Goal: Use online tool/utility: Utilize a website feature to perform a specific function

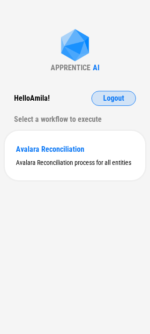
click at [105, 99] on span "Logout" at bounding box center [113, 98] width 21 height 7
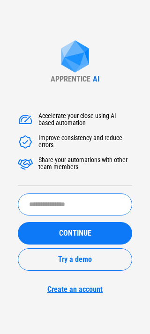
click at [52, 194] on input "text" at bounding box center [75, 204] width 114 height 22
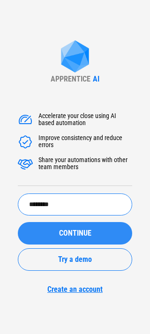
type input "********"
click at [55, 227] on button "CONTINUE" at bounding box center [75, 233] width 114 height 22
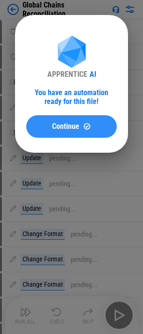
click at [51, 122] on div "Continue" at bounding box center [71, 126] width 68 height 8
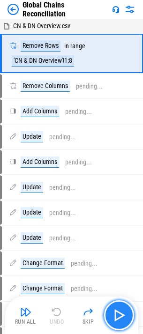
click at [121, 309] on img "button" at bounding box center [118, 314] width 15 height 15
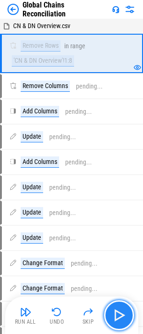
click at [120, 311] on img "button" at bounding box center [118, 314] width 15 height 15
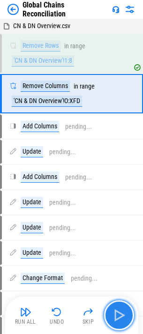
click at [120, 311] on img "button" at bounding box center [118, 314] width 15 height 15
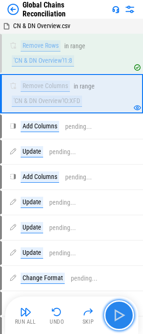
click at [120, 311] on img "button" at bounding box center [118, 314] width 15 height 15
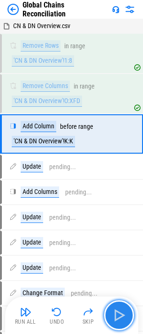
click at [121, 322] on img "button" at bounding box center [118, 314] width 15 height 15
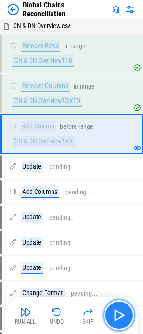
click at [119, 319] on img "button" at bounding box center [118, 314] width 15 height 15
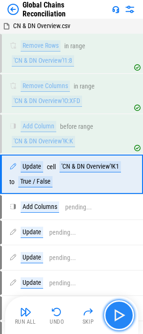
click at [119, 319] on img "button" at bounding box center [118, 314] width 15 height 15
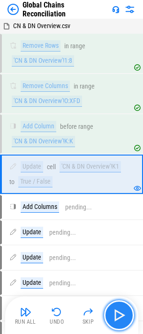
click at [119, 319] on img "button" at bounding box center [118, 314] width 15 height 15
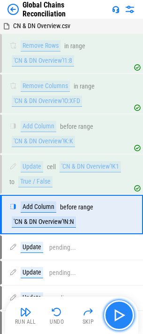
click at [119, 319] on img "button" at bounding box center [118, 314] width 15 height 15
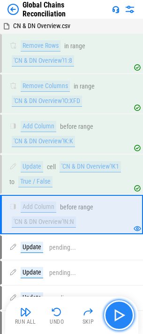
click at [119, 319] on img "button" at bounding box center [118, 314] width 15 height 15
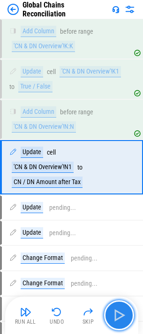
scroll to position [95, 0]
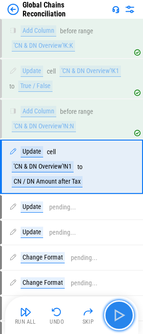
click at [119, 319] on img "button" at bounding box center [118, 314] width 15 height 15
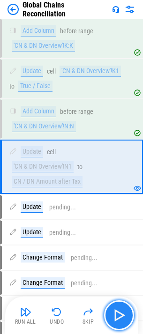
click at [119, 319] on img "button" at bounding box center [118, 314] width 15 height 15
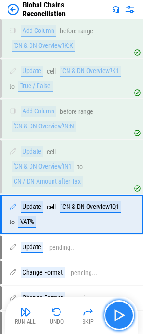
click at [119, 319] on img "button" at bounding box center [118, 314] width 15 height 15
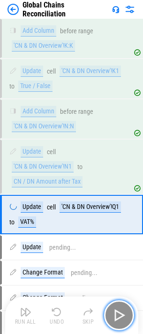
click at [119, 319] on img "button" at bounding box center [118, 314] width 15 height 15
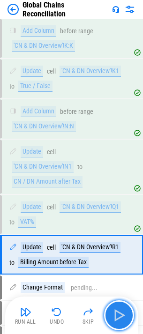
click at [119, 319] on img "button" at bounding box center [118, 314] width 15 height 15
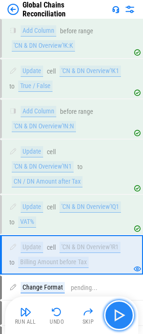
click at [119, 319] on img "button" at bounding box center [118, 314] width 15 height 15
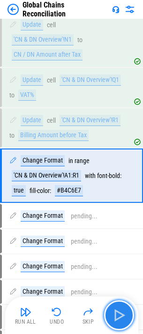
click at [119, 319] on img "button" at bounding box center [118, 314] width 15 height 15
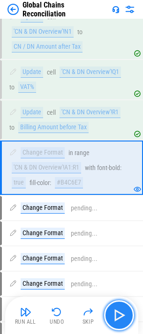
click at [119, 319] on img "button" at bounding box center [118, 314] width 15 height 15
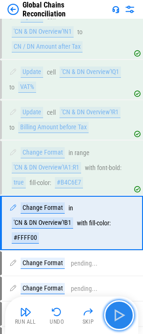
click at [119, 319] on img "button" at bounding box center [118, 314] width 15 height 15
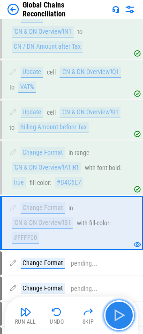
click at [119, 319] on img "button" at bounding box center [118, 314] width 15 height 15
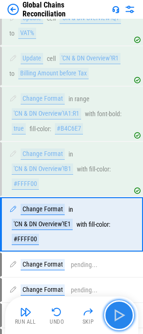
click at [119, 319] on img "button" at bounding box center [118, 314] width 15 height 15
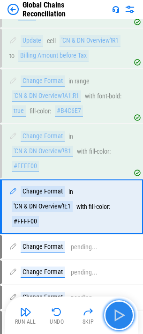
click at [119, 319] on img "button" at bounding box center [118, 314] width 15 height 15
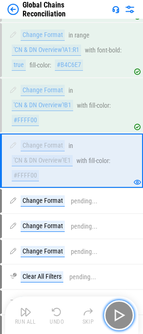
click at [119, 319] on img "button" at bounding box center [118, 314] width 15 height 15
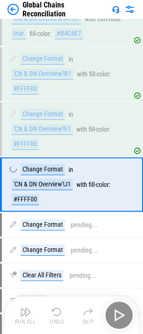
click at [119, 319] on div "Run All Undo Skip" at bounding box center [73, 315] width 124 height 30
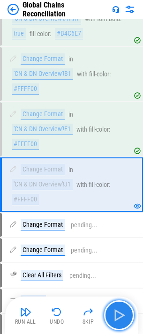
click at [119, 319] on img "button" at bounding box center [118, 314] width 15 height 15
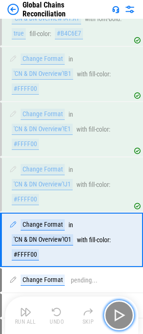
click at [119, 319] on img "button" at bounding box center [118, 314] width 15 height 15
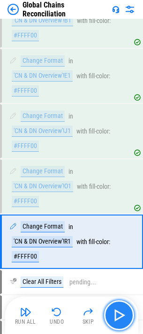
click at [119, 319] on img "button" at bounding box center [118, 314] width 15 height 15
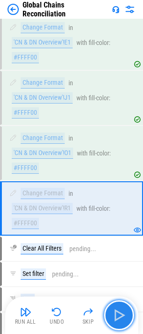
click at [119, 319] on img "button" at bounding box center [118, 314] width 15 height 15
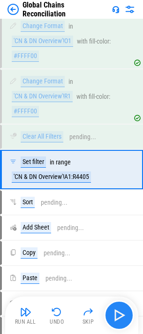
scroll to position [580, 0]
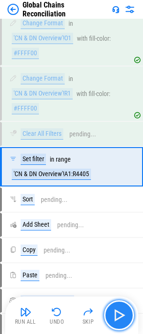
click at [119, 319] on img "button" at bounding box center [118, 314] width 15 height 15
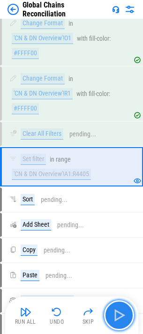
click at [119, 319] on img "button" at bounding box center [118, 314] width 15 height 15
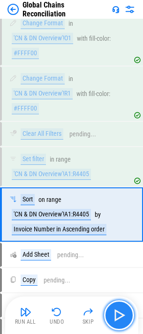
click at [119, 319] on img "button" at bounding box center [118, 314] width 15 height 15
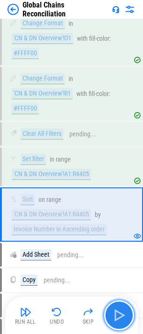
click at [119, 319] on img "button" at bounding box center [118, 314] width 15 height 15
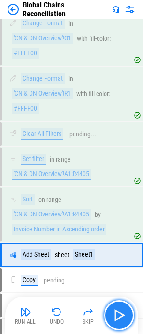
click at [119, 313] on img "button" at bounding box center [118, 314] width 15 height 15
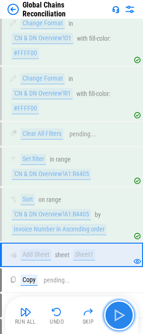
click at [119, 313] on img "button" at bounding box center [118, 314] width 15 height 15
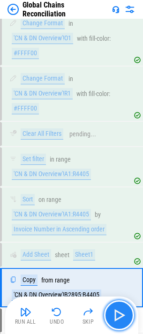
click at [119, 313] on img "button" at bounding box center [118, 314] width 15 height 15
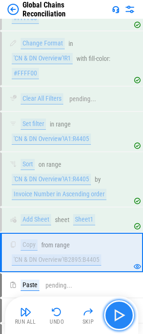
click at [119, 308] on img "button" at bounding box center [118, 314] width 15 height 15
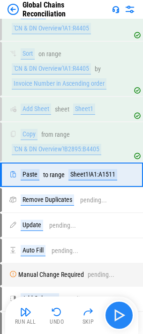
scroll to position [734, 0]
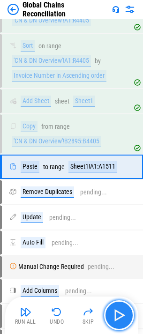
click at [119, 308] on img "button" at bounding box center [118, 314] width 15 height 15
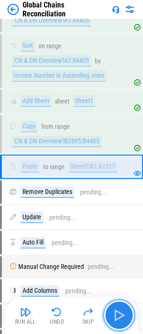
click at [119, 308] on img "button" at bounding box center [118, 314] width 15 height 15
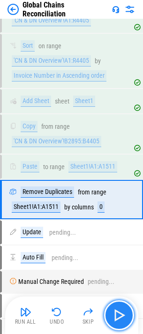
click at [119, 308] on img "button" at bounding box center [118, 314] width 15 height 15
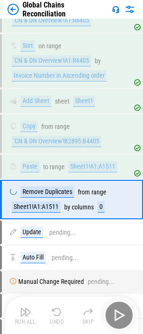
click at [119, 308] on div "Run All Undo Skip" at bounding box center [73, 315] width 124 height 30
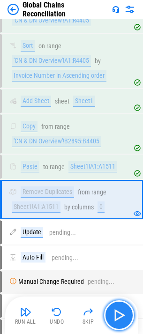
click at [119, 308] on img "button" at bounding box center [118, 314] width 15 height 15
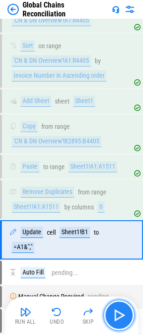
click at [119, 308] on img "button" at bounding box center [118, 314] width 15 height 15
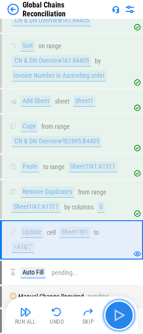
click at [119, 308] on img "button" at bounding box center [118, 314] width 15 height 15
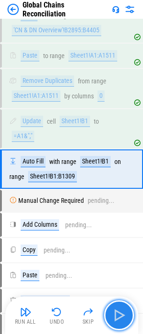
scroll to position [847, 0]
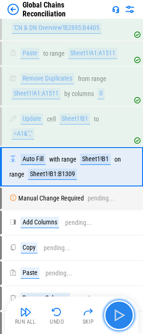
click at [119, 308] on img "button" at bounding box center [118, 314] width 15 height 15
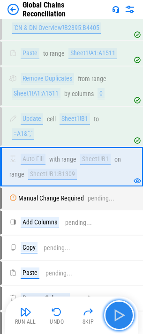
click at [120, 308] on img "button" at bounding box center [118, 314] width 15 height 15
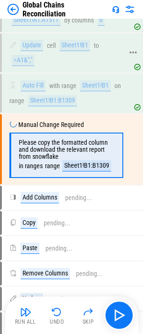
scroll to position [947, 0]
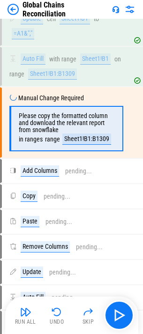
click at [12, 10] on img at bounding box center [12, 9] width 11 height 11
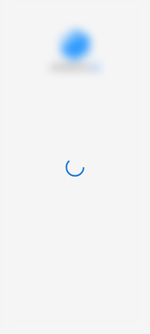
click at [15, 33] on div at bounding box center [75, 167] width 150 height 334
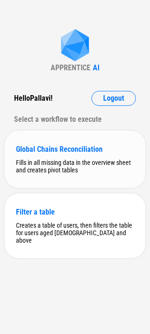
click at [53, 160] on div "Fills in all missing data in the overview sheet and creates pivot tables" at bounding box center [75, 166] width 118 height 15
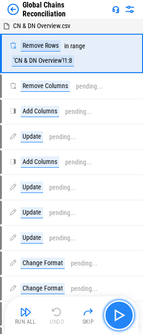
click at [128, 320] on button "button" at bounding box center [119, 315] width 30 height 30
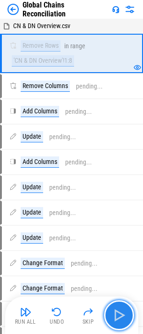
click at [128, 320] on button "button" at bounding box center [119, 315] width 30 height 30
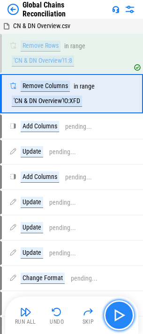
click at [128, 320] on button "button" at bounding box center [119, 315] width 30 height 30
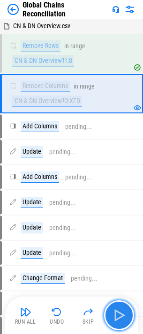
click at [124, 315] on img "button" at bounding box center [118, 314] width 15 height 15
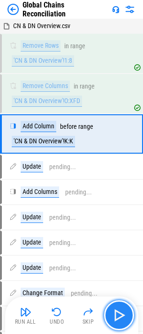
click at [124, 315] on img "button" at bounding box center [118, 314] width 15 height 15
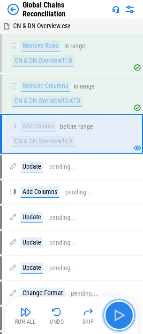
click at [124, 315] on img "button" at bounding box center [118, 314] width 15 height 15
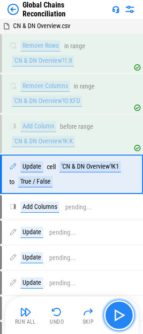
click at [124, 315] on img "button" at bounding box center [118, 314] width 15 height 15
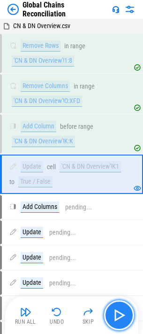
click at [124, 315] on img "button" at bounding box center [118, 314] width 15 height 15
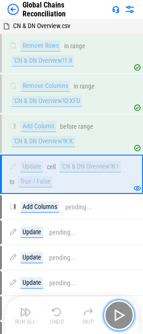
click at [124, 315] on img "button" at bounding box center [118, 314] width 15 height 15
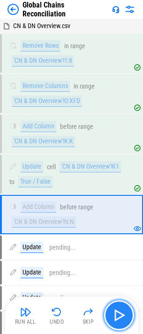
click at [124, 315] on img "button" at bounding box center [118, 314] width 15 height 15
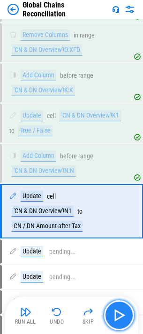
click at [124, 315] on img "button" at bounding box center [118, 314] width 15 height 15
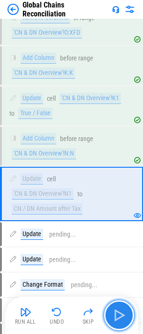
click at [124, 315] on img "button" at bounding box center [118, 314] width 15 height 15
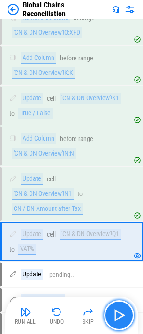
click at [124, 315] on img "button" at bounding box center [118, 314] width 15 height 15
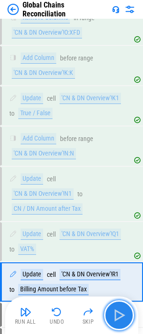
click at [124, 315] on img "button" at bounding box center [118, 314] width 15 height 15
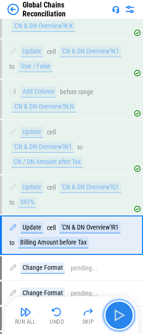
click at [124, 315] on img "button" at bounding box center [118, 314] width 15 height 15
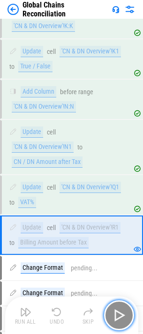
click at [124, 315] on img "button" at bounding box center [118, 314] width 15 height 15
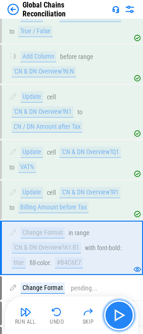
click at [124, 315] on img "button" at bounding box center [118, 314] width 15 height 15
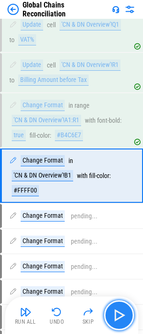
click at [124, 315] on img "button" at bounding box center [118, 314] width 15 height 15
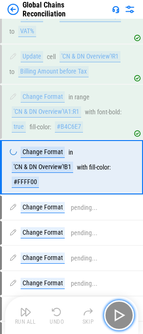
click at [124, 315] on img "button" at bounding box center [118, 314] width 15 height 15
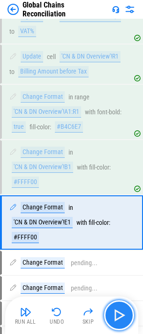
click at [124, 315] on img "button" at bounding box center [118, 314] width 15 height 15
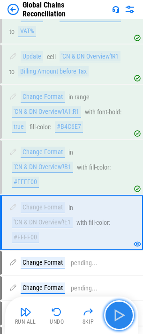
click at [124, 315] on img "button" at bounding box center [118, 314] width 15 height 15
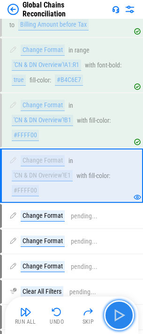
click at [124, 315] on img "button" at bounding box center [118, 314] width 15 height 15
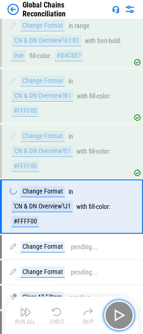
click at [124, 315] on img "button" at bounding box center [118, 314] width 15 height 15
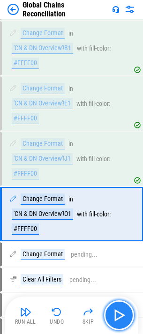
click at [124, 315] on img "button" at bounding box center [118, 314] width 15 height 15
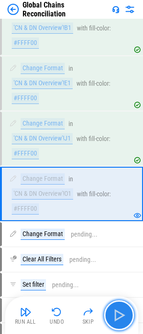
click at [124, 315] on img "button" at bounding box center [118, 314] width 15 height 15
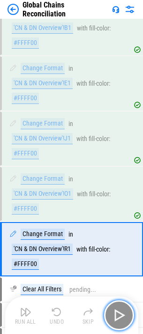
click at [124, 315] on img "button" at bounding box center [118, 314] width 15 height 15
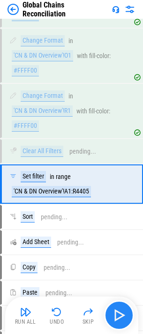
scroll to position [580, 0]
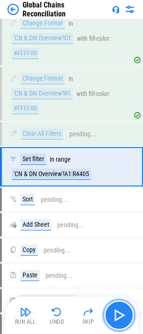
click at [124, 315] on img "button" at bounding box center [118, 314] width 15 height 15
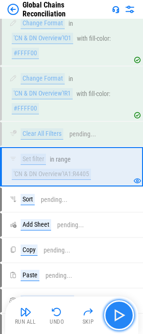
click at [124, 315] on img "button" at bounding box center [118, 314] width 15 height 15
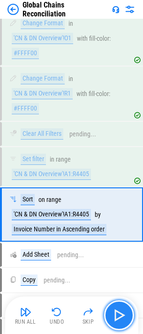
click at [124, 315] on img "button" at bounding box center [118, 314] width 15 height 15
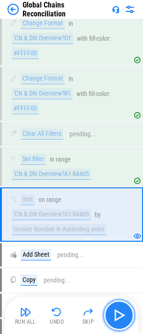
click at [124, 315] on img "button" at bounding box center [118, 314] width 15 height 15
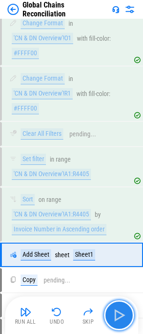
click at [122, 314] on img "button" at bounding box center [118, 314] width 15 height 15
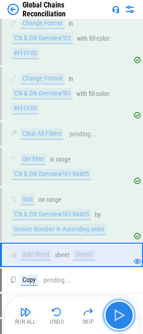
click at [122, 314] on img "button" at bounding box center [118, 314] width 15 height 15
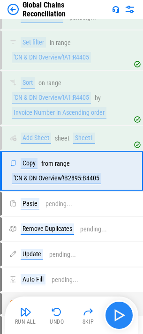
scroll to position [701, 0]
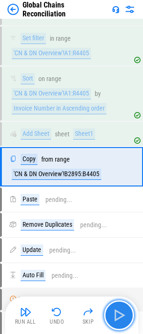
click at [122, 314] on img "button" at bounding box center [118, 314] width 15 height 15
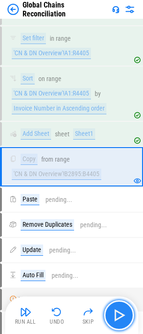
click at [122, 314] on img "button" at bounding box center [118, 314] width 15 height 15
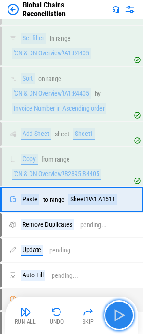
click at [122, 314] on img "button" at bounding box center [118, 314] width 15 height 15
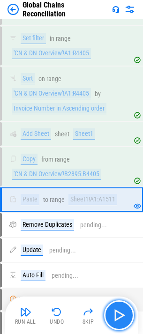
click at [122, 314] on img "button" at bounding box center [118, 314] width 15 height 15
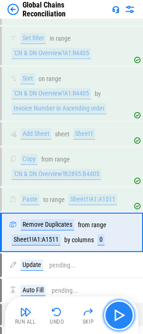
click at [122, 314] on img "button" at bounding box center [118, 314] width 15 height 15
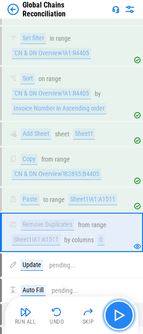
click at [122, 311] on img "button" at bounding box center [118, 314] width 15 height 15
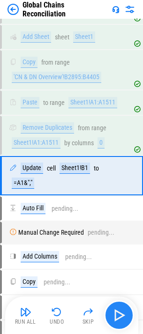
scroll to position [807, 0]
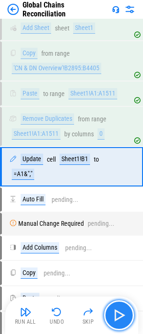
click at [122, 311] on img "button" at bounding box center [118, 314] width 15 height 15
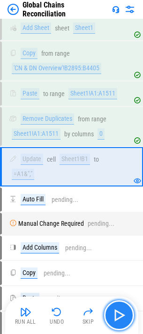
click at [122, 311] on img "button" at bounding box center [118, 314] width 15 height 15
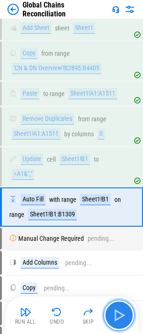
click at [122, 311] on img "button" at bounding box center [118, 314] width 15 height 15
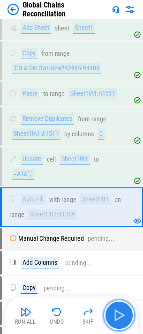
click at [122, 311] on img "button" at bounding box center [118, 314] width 15 height 15
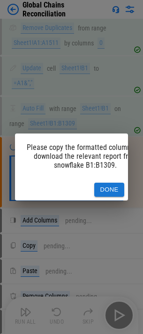
scroll to position [903, 0]
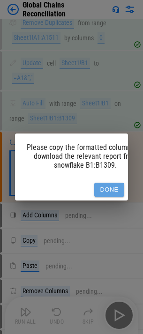
click at [107, 189] on button "Done" at bounding box center [109, 190] width 30 height 15
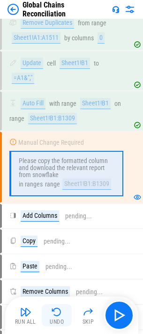
click at [61, 308] on img "button" at bounding box center [56, 311] width 11 height 11
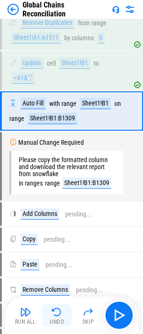
click at [60, 308] on img "button" at bounding box center [56, 311] width 11 height 11
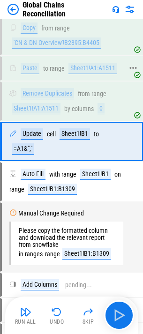
scroll to position [848, 0]
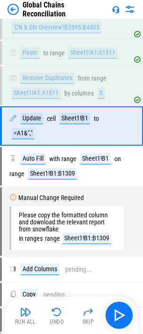
click at [20, 7] on div "Global Chains Reconciliation" at bounding box center [57, 9] width 101 height 18
click at [18, 8] on img at bounding box center [12, 9] width 11 height 11
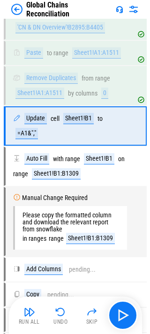
scroll to position [0, 0]
